Goal: Task Accomplishment & Management: Manage account settings

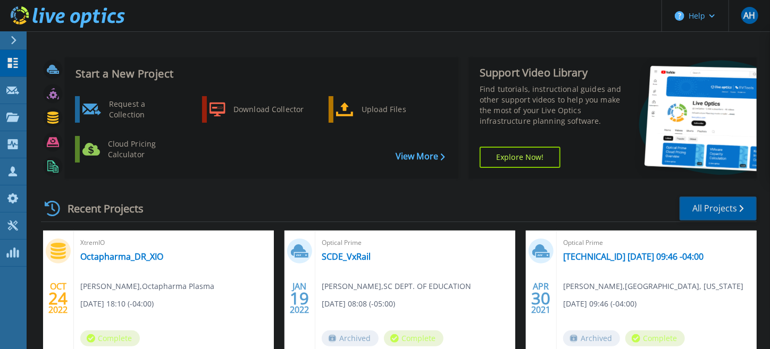
click at [708, 212] on link "All Projects" at bounding box center [717, 209] width 77 height 24
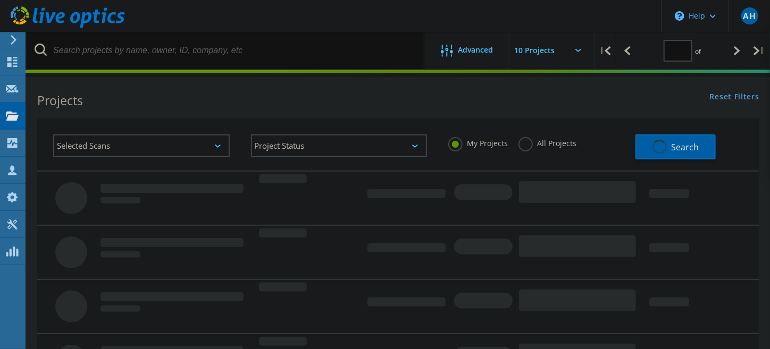
type input "1"
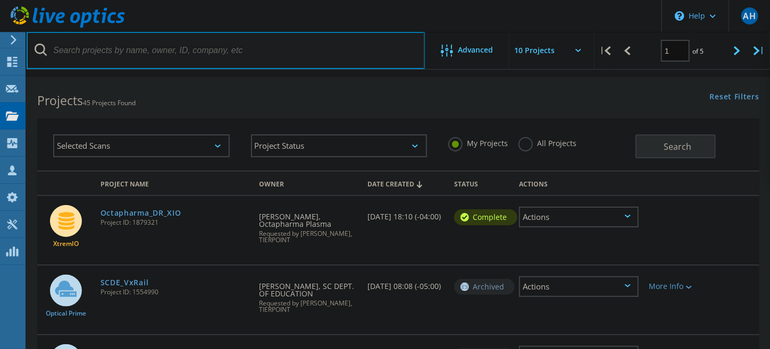
click at [77, 55] on input "text" at bounding box center [226, 50] width 398 height 37
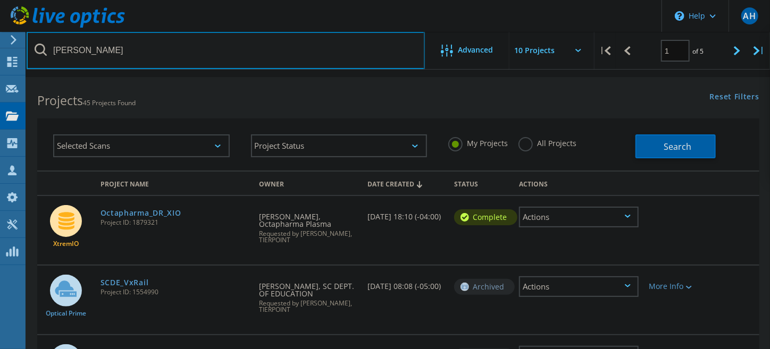
type input "bradley"
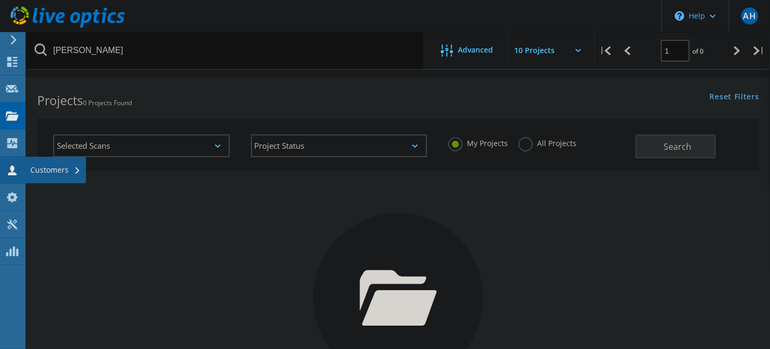
click at [37, 170] on div "Customers" at bounding box center [55, 169] width 50 height 7
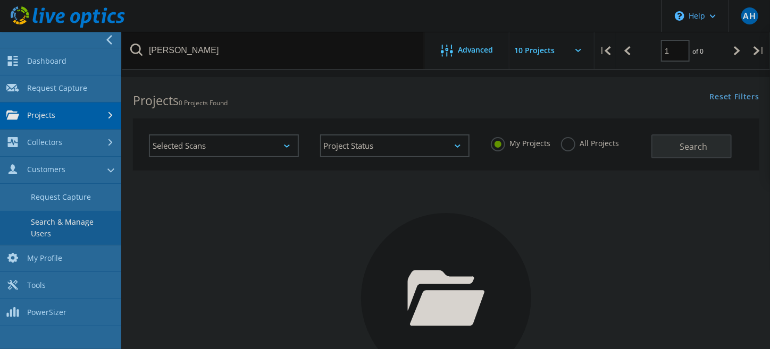
click at [49, 224] on link "Search & Manage Users" at bounding box center [60, 228] width 121 height 34
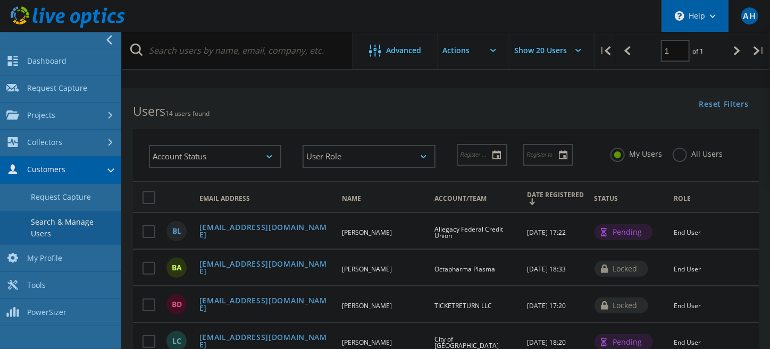
click at [702, 14] on div "\n Help" at bounding box center [694, 16] width 67 height 32
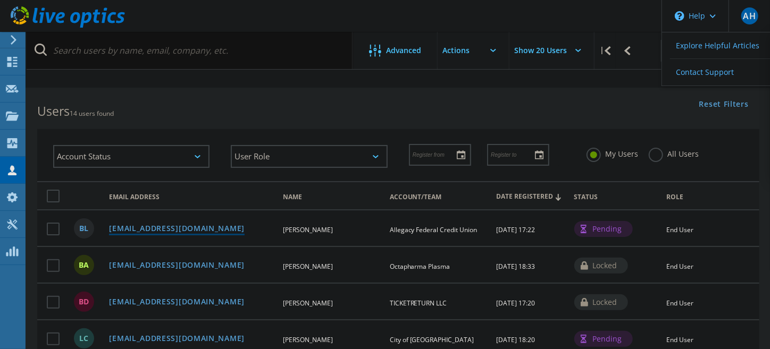
click at [151, 227] on link "blankford@allegacy.org" at bounding box center [177, 229] width 136 height 9
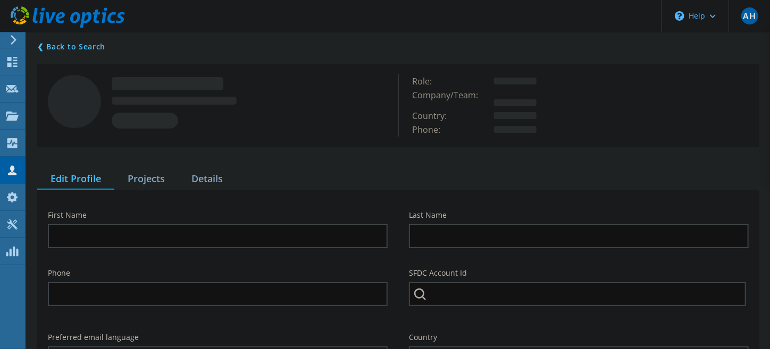
type input "Bradley"
type input "Lankford"
type input "Allegacy Federal Credit Union"
type input "English"
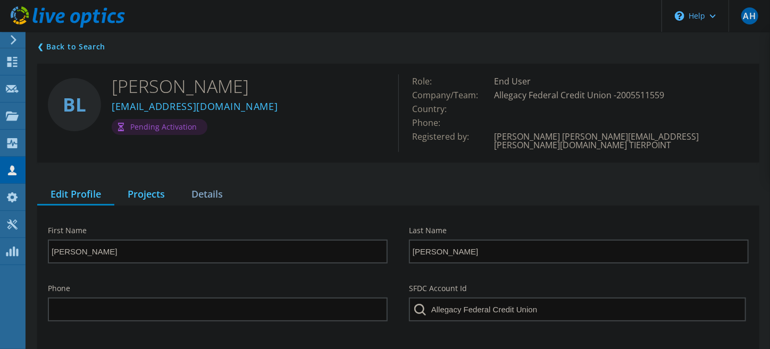
click at [148, 185] on div "Projects" at bounding box center [146, 195] width 64 height 22
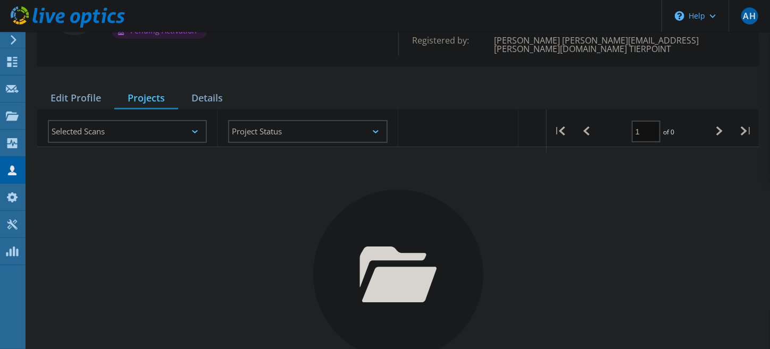
scroll to position [44, 0]
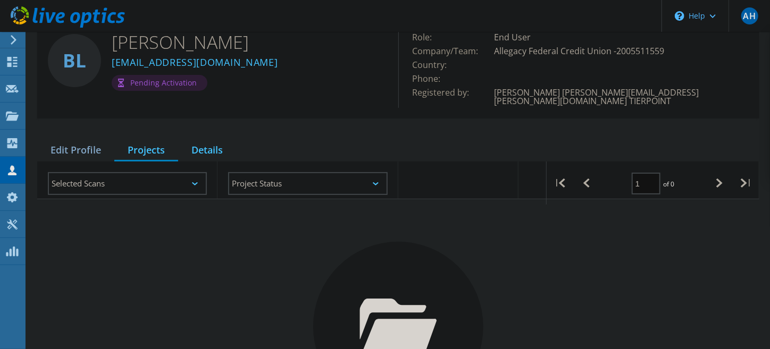
click at [200, 142] on div "Details" at bounding box center [207, 151] width 58 height 22
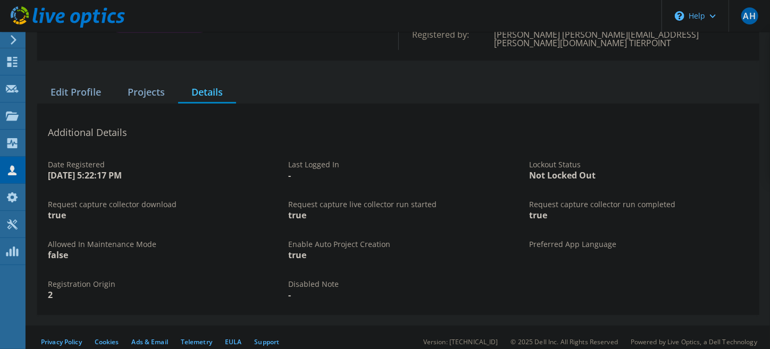
scroll to position [0, 0]
